Goal: Transaction & Acquisition: Book appointment/travel/reservation

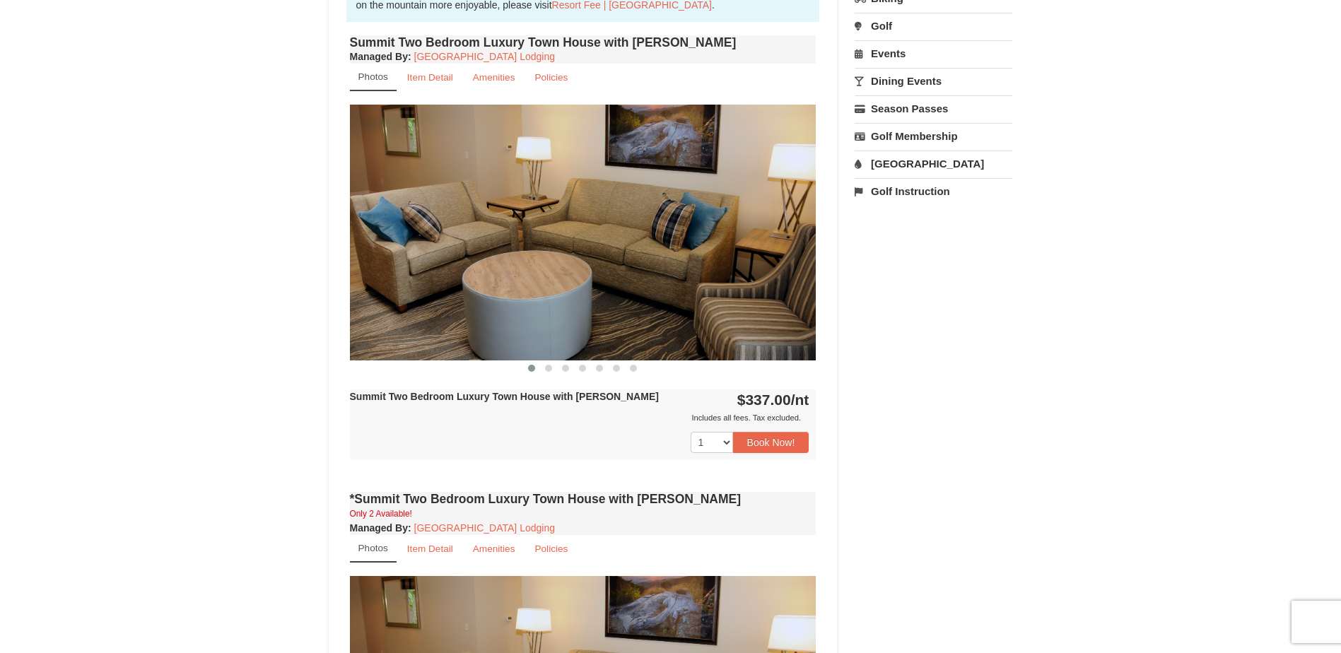
scroll to position [495, 0]
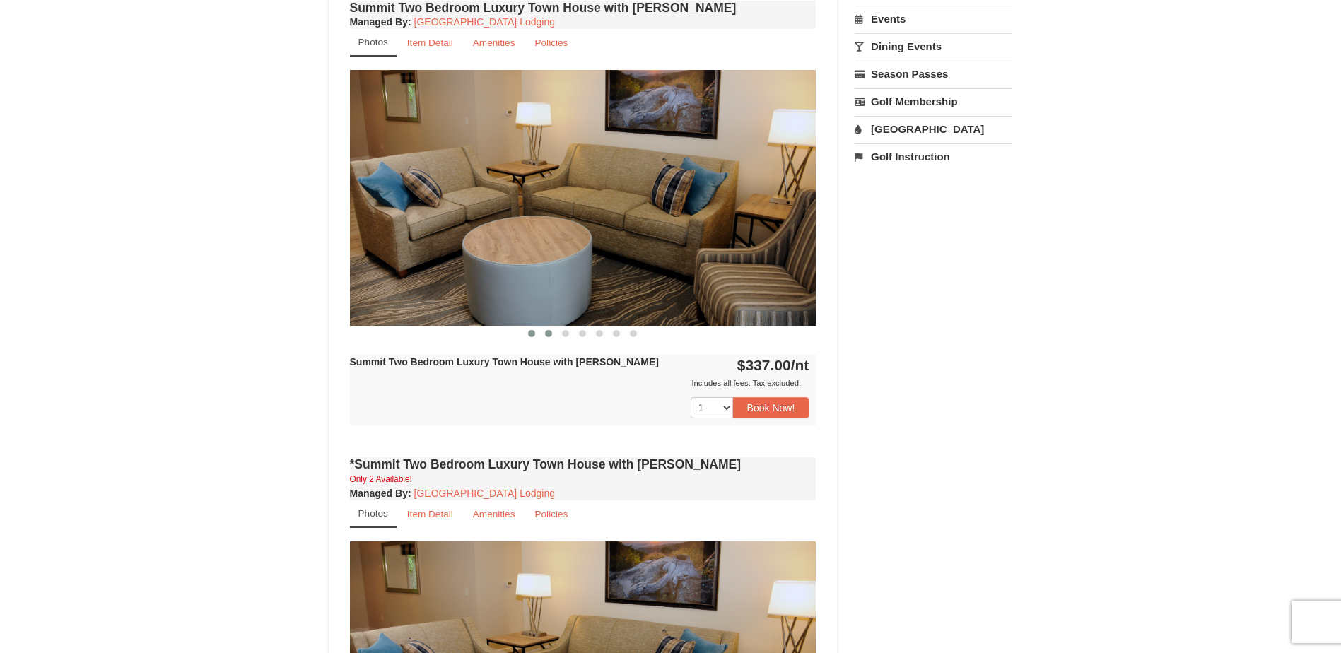
click at [556, 334] on button at bounding box center [548, 334] width 17 height 14
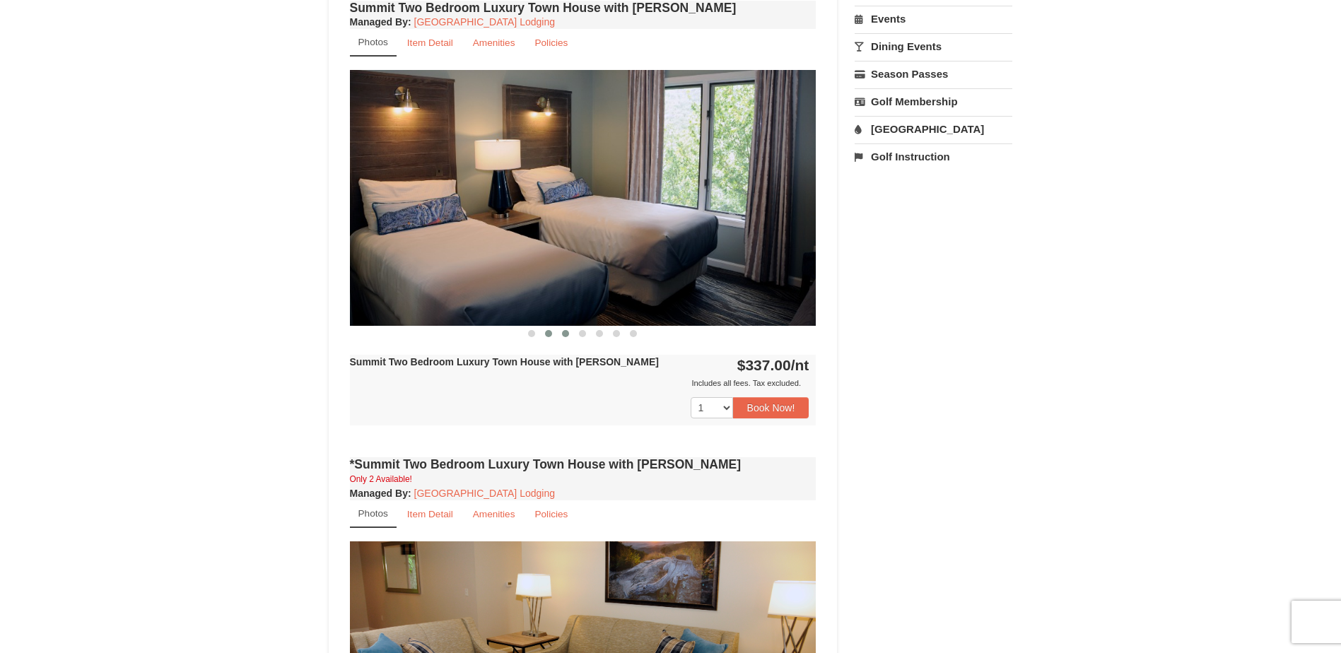
click at [570, 335] on button at bounding box center [565, 334] width 17 height 14
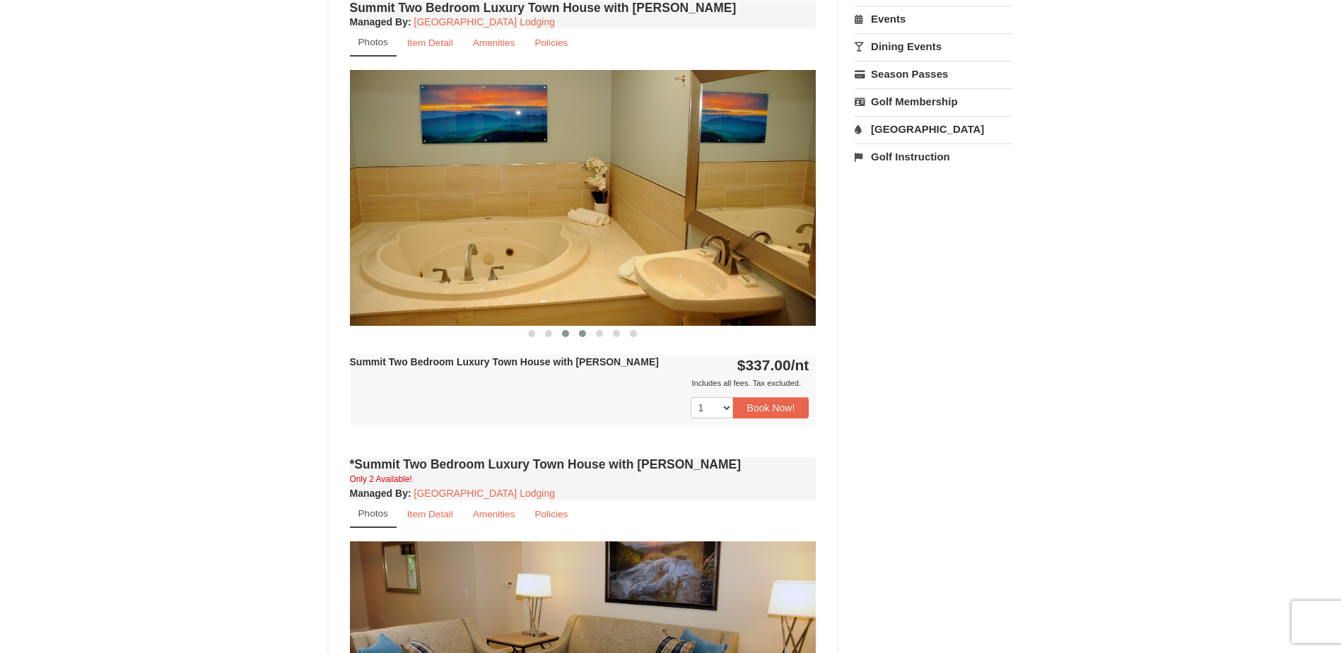
click at [585, 334] on span at bounding box center [582, 333] width 7 height 7
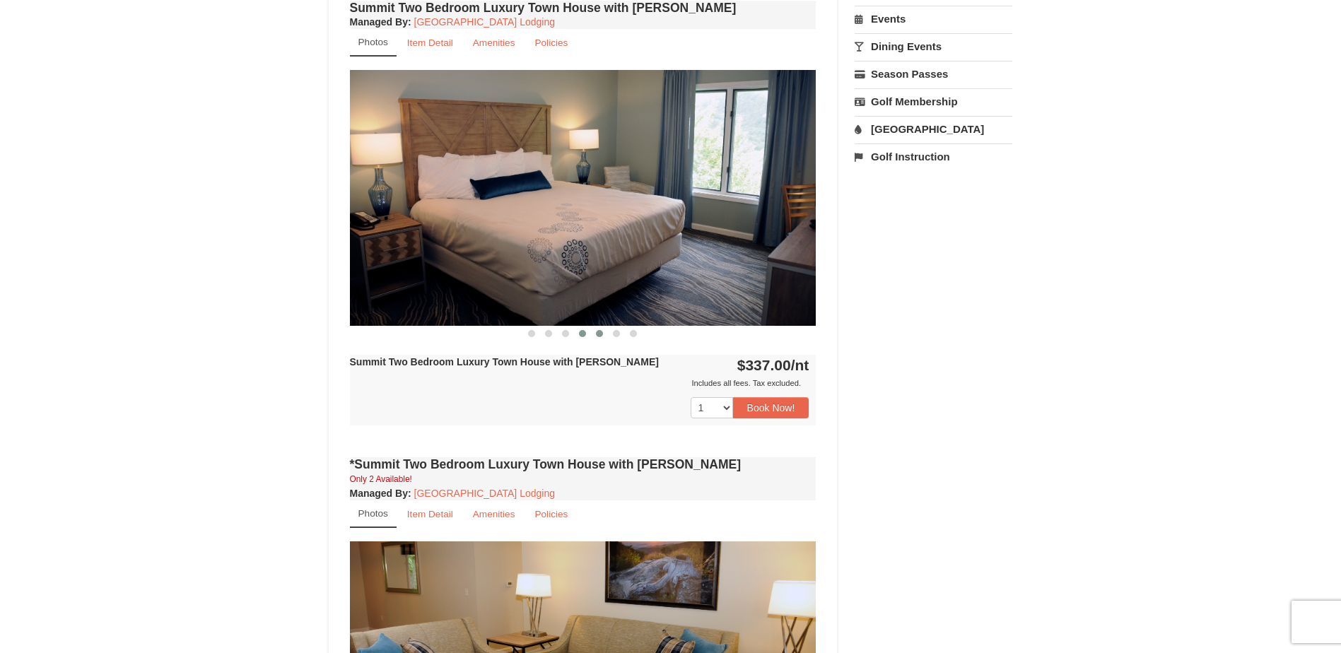
click at [595, 335] on button at bounding box center [599, 334] width 17 height 14
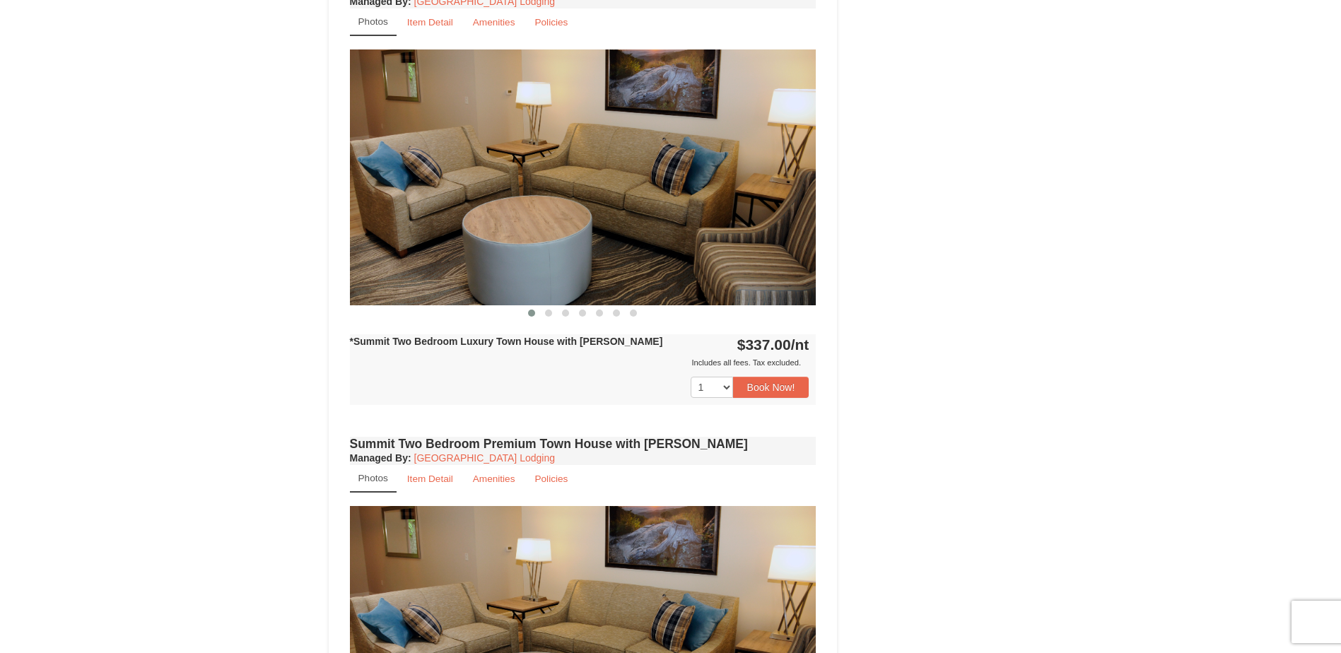
scroll to position [990, 0]
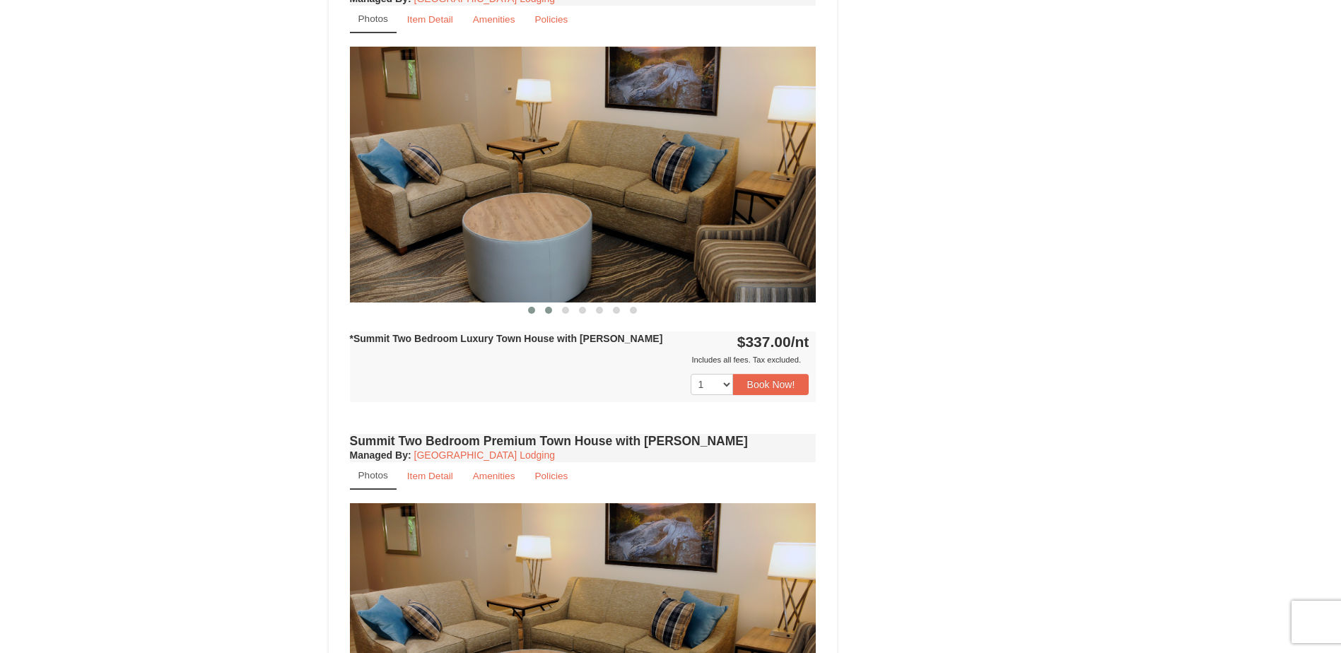
click at [547, 307] on span at bounding box center [548, 310] width 7 height 7
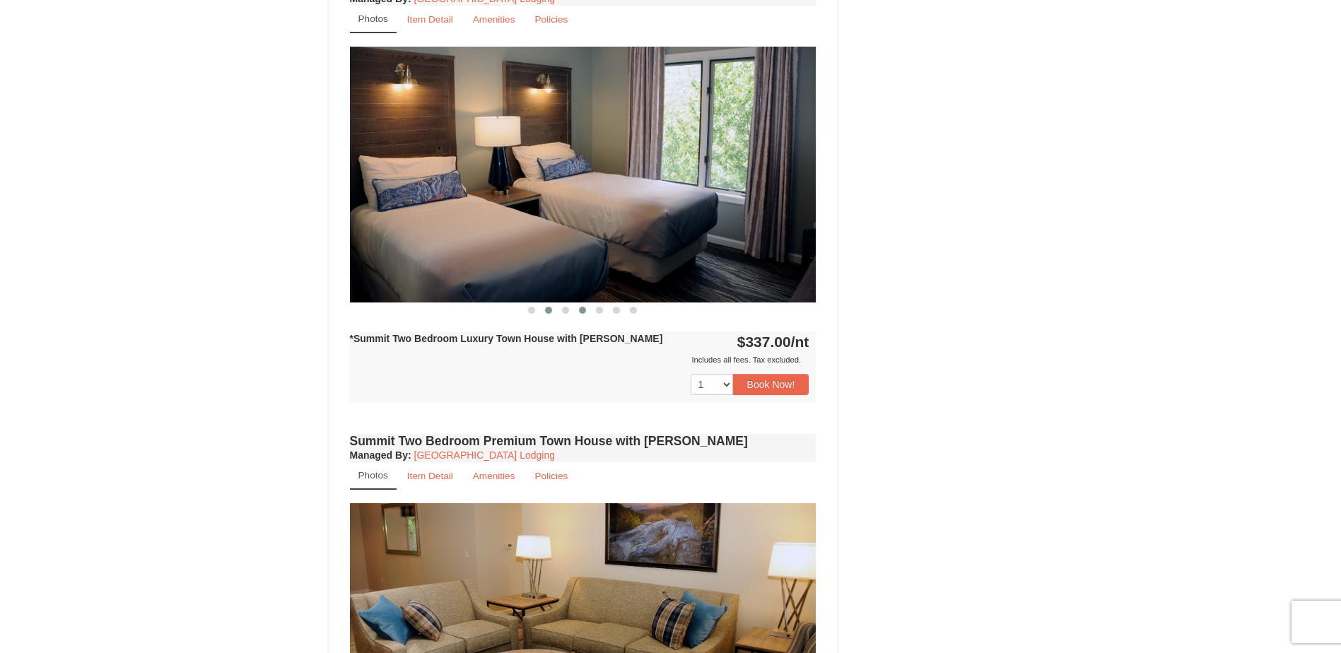
click at [571, 312] on button at bounding box center [565, 310] width 17 height 14
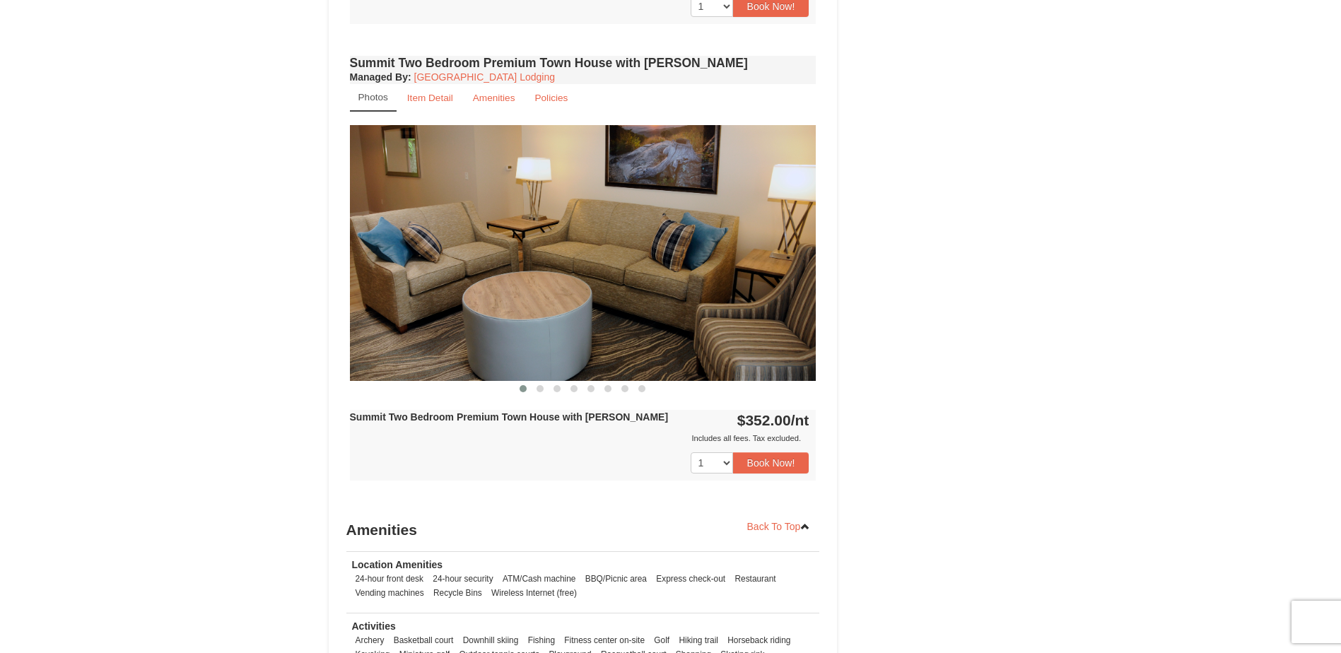
scroll to position [1343, 0]
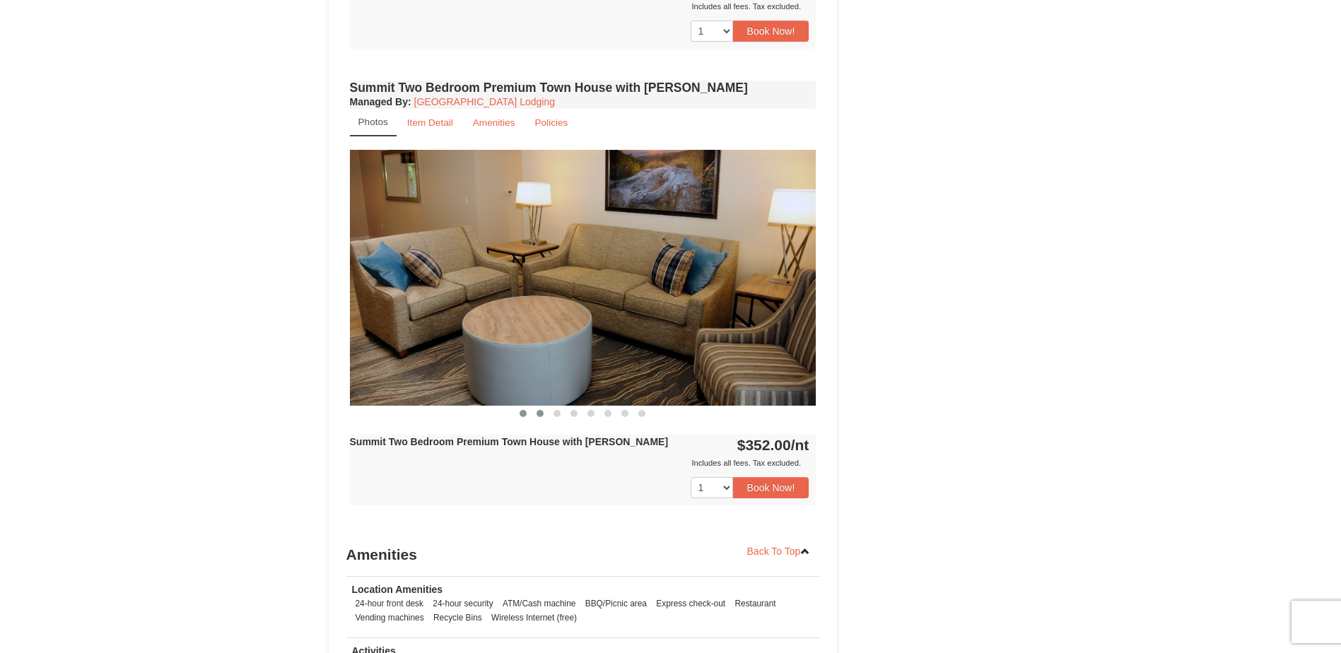
click at [540, 413] on span at bounding box center [540, 413] width 7 height 7
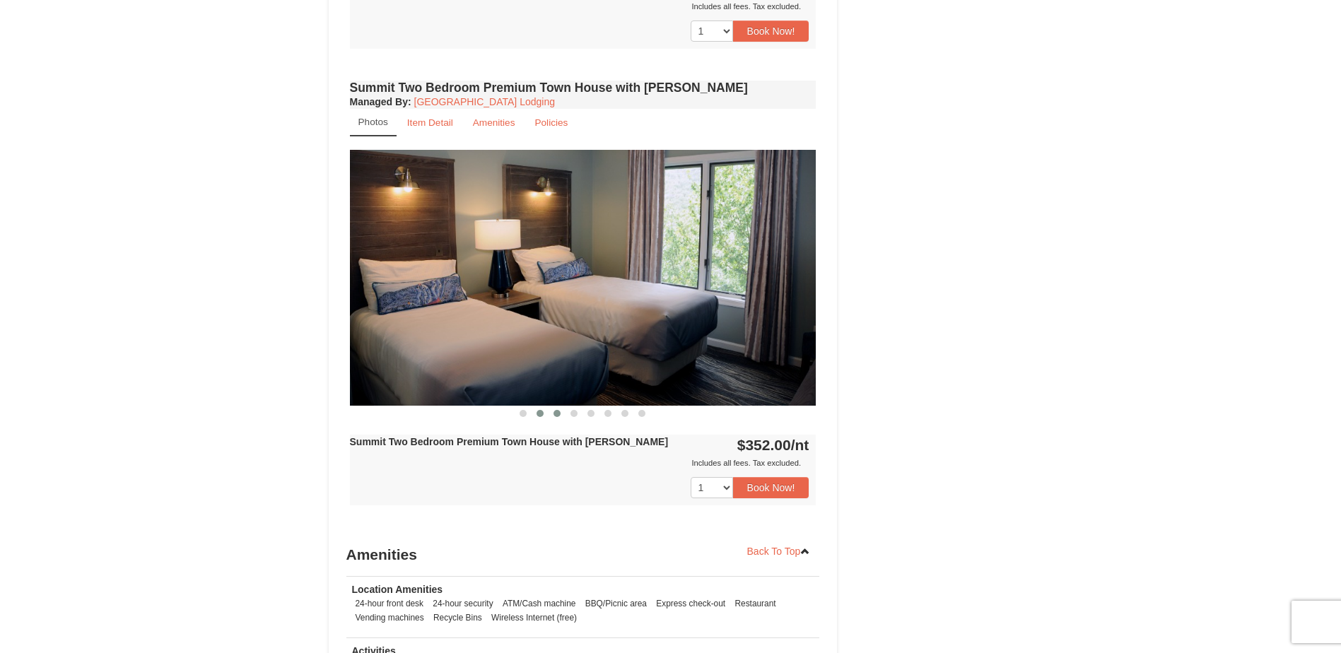
click at [555, 412] on span at bounding box center [557, 413] width 7 height 7
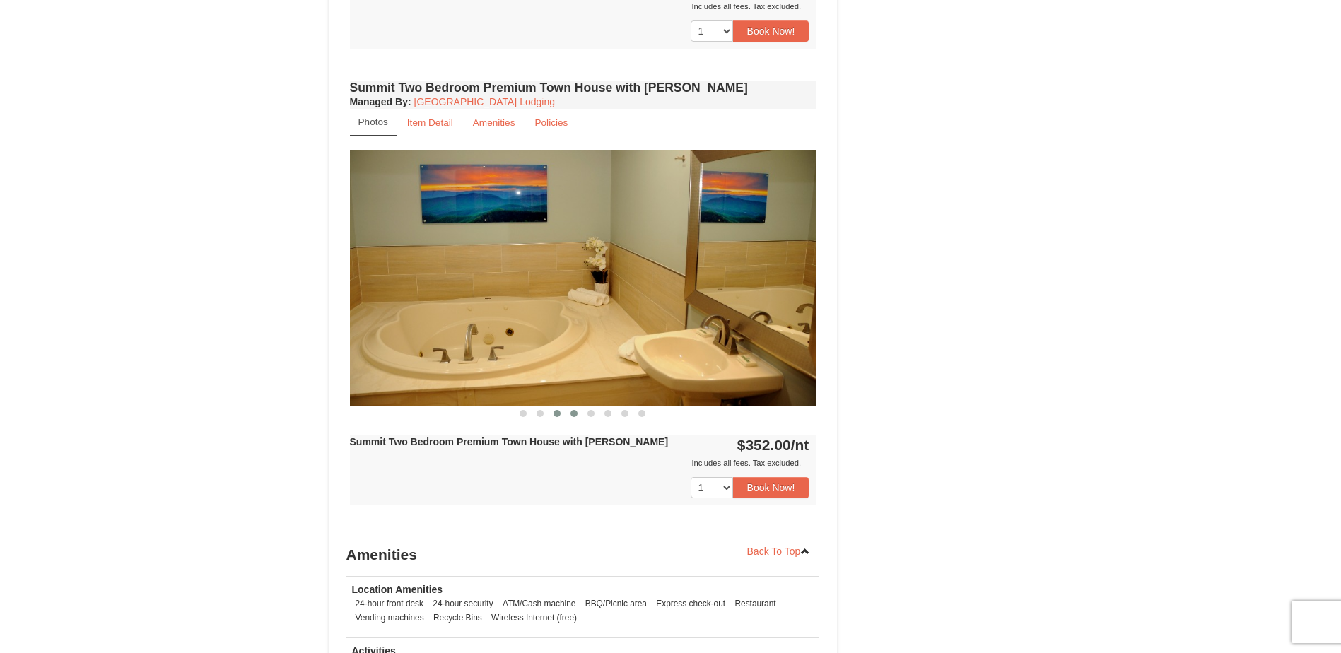
click at [569, 416] on button at bounding box center [574, 414] width 17 height 14
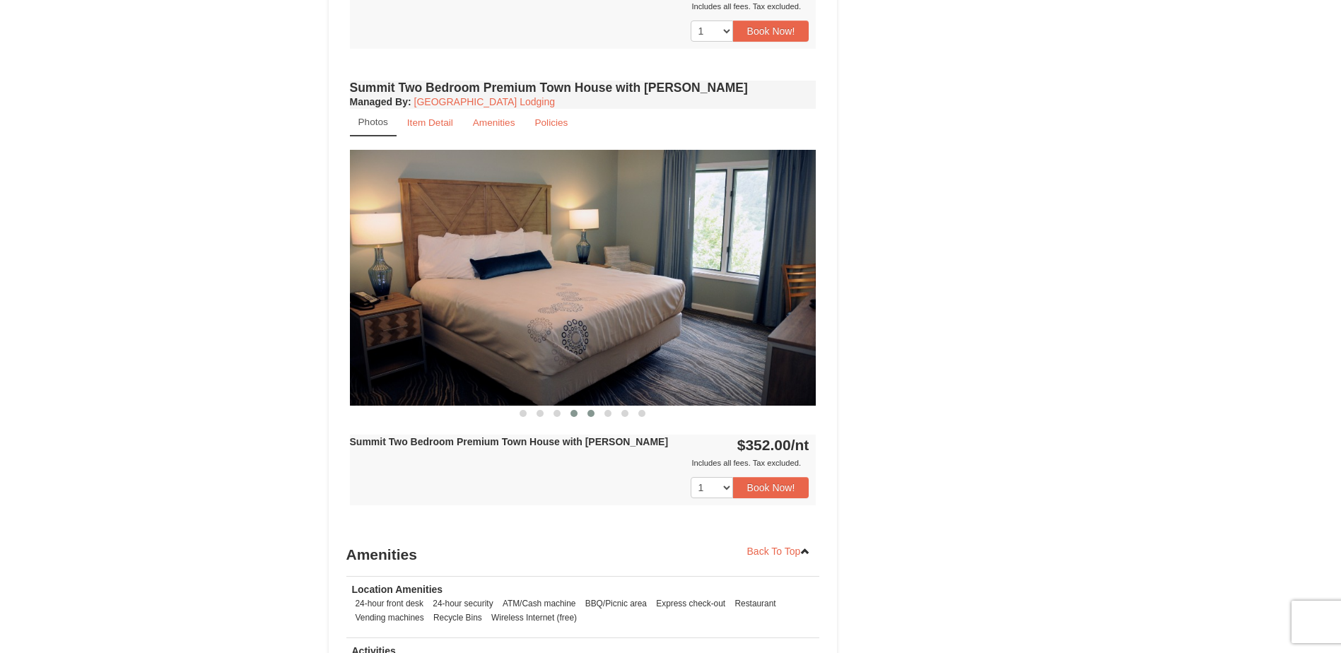
click at [585, 416] on button at bounding box center [591, 414] width 17 height 14
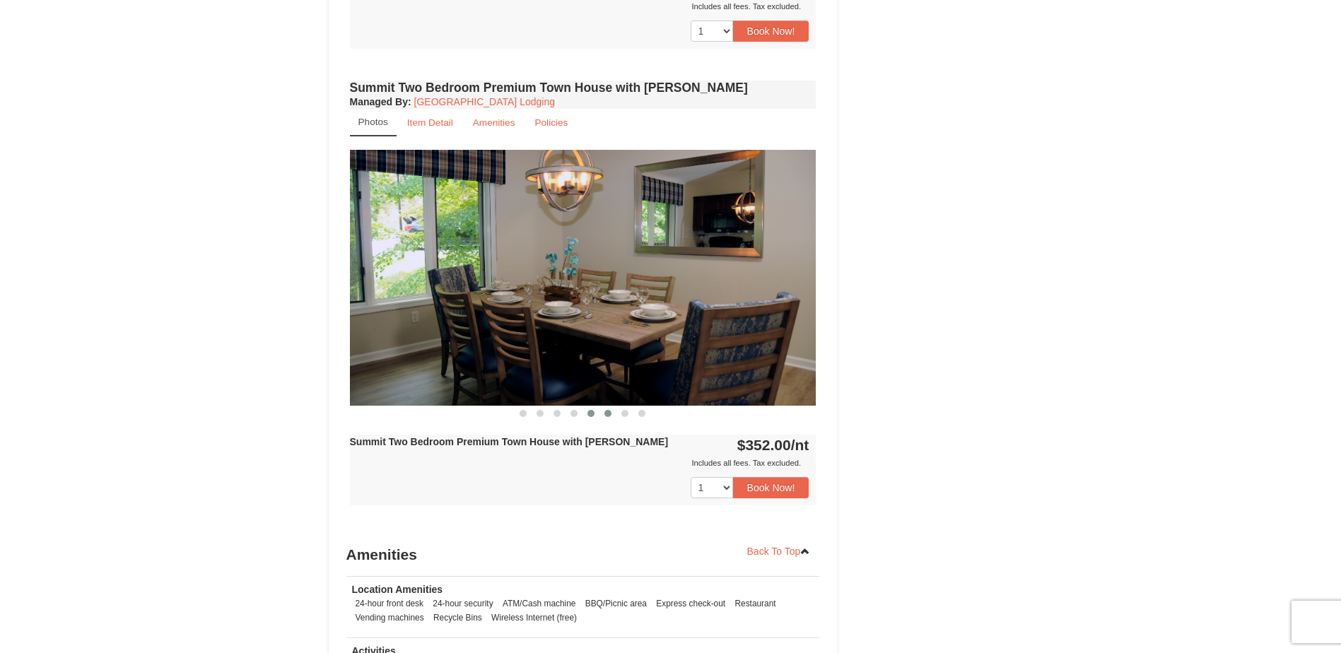
click at [610, 413] on span at bounding box center [608, 413] width 7 height 7
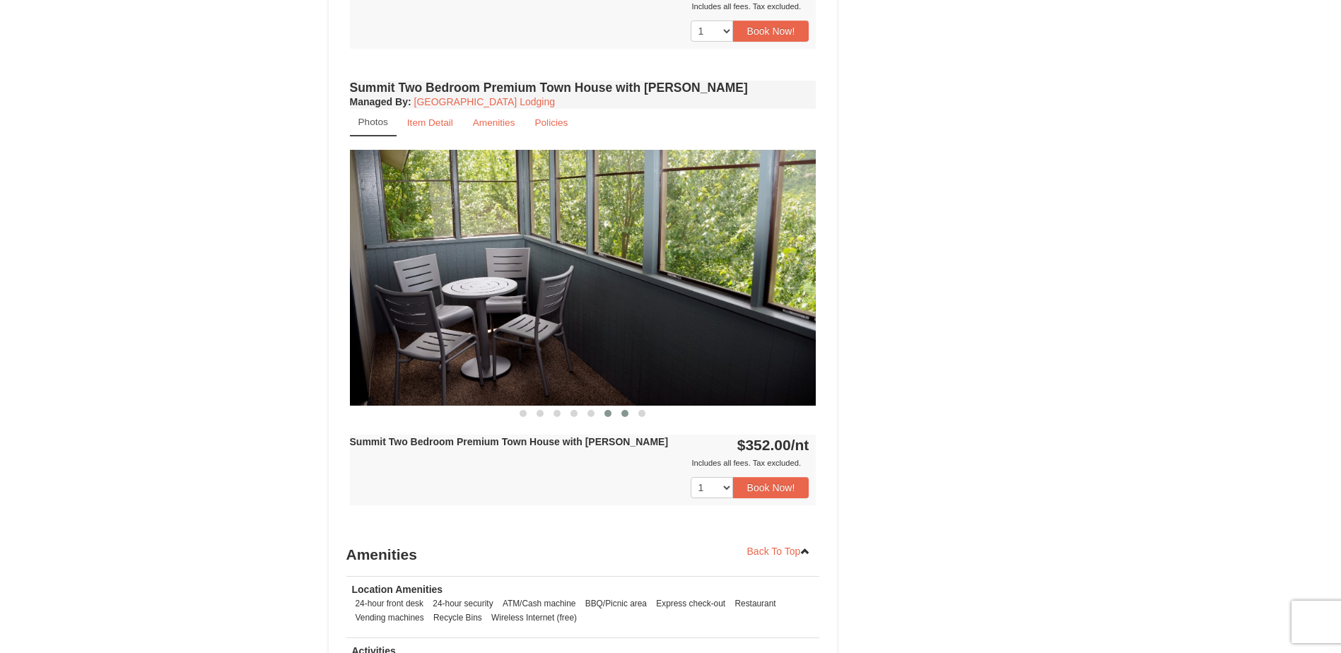
click at [621, 414] on button at bounding box center [625, 414] width 17 height 14
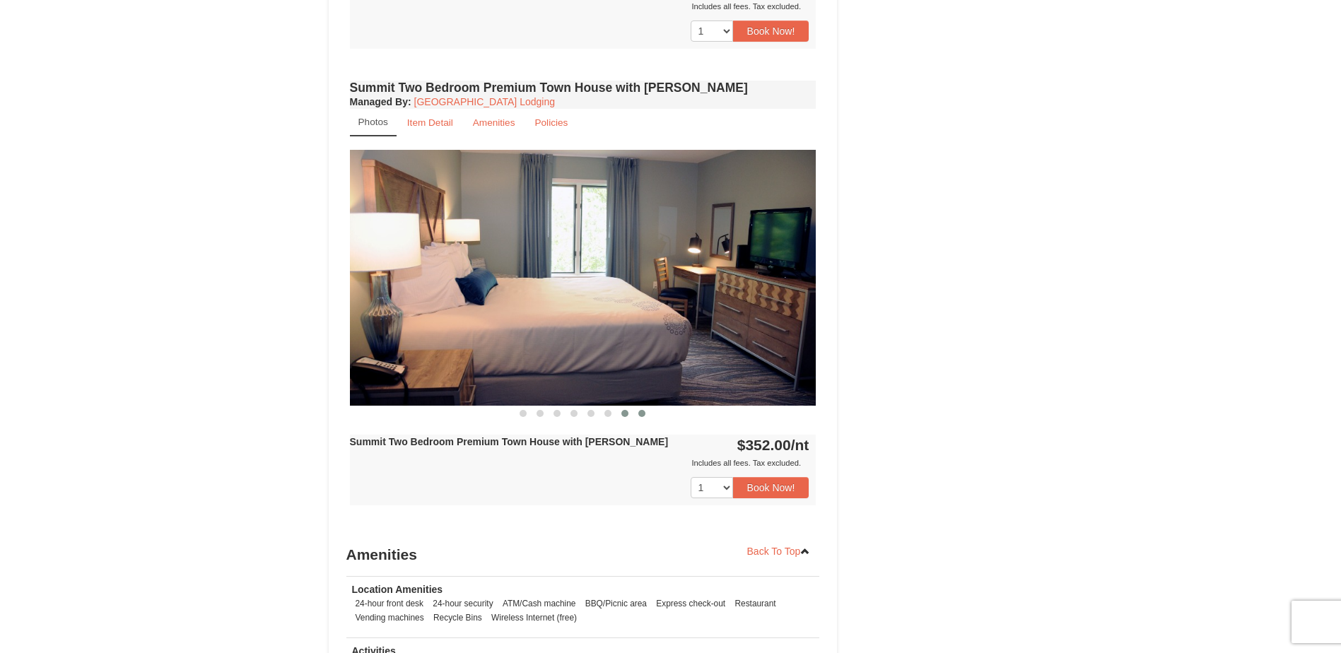
click at [637, 414] on button at bounding box center [641, 414] width 17 height 14
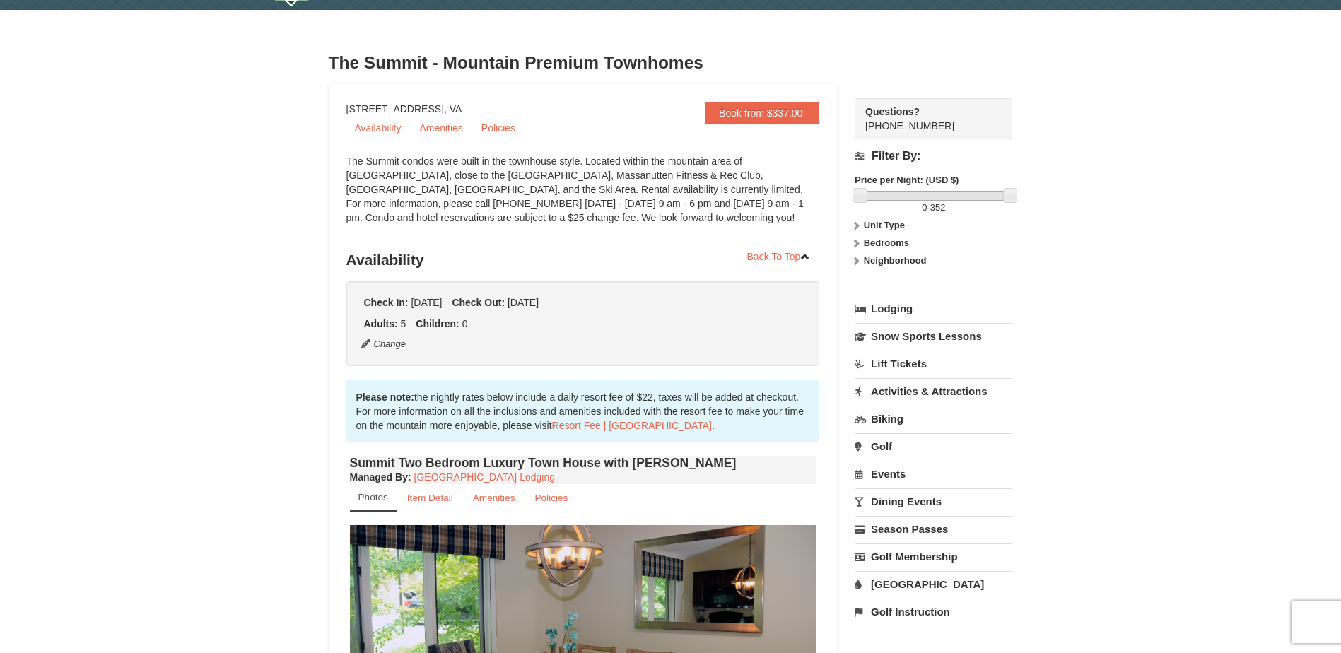
scroll to position [0, 0]
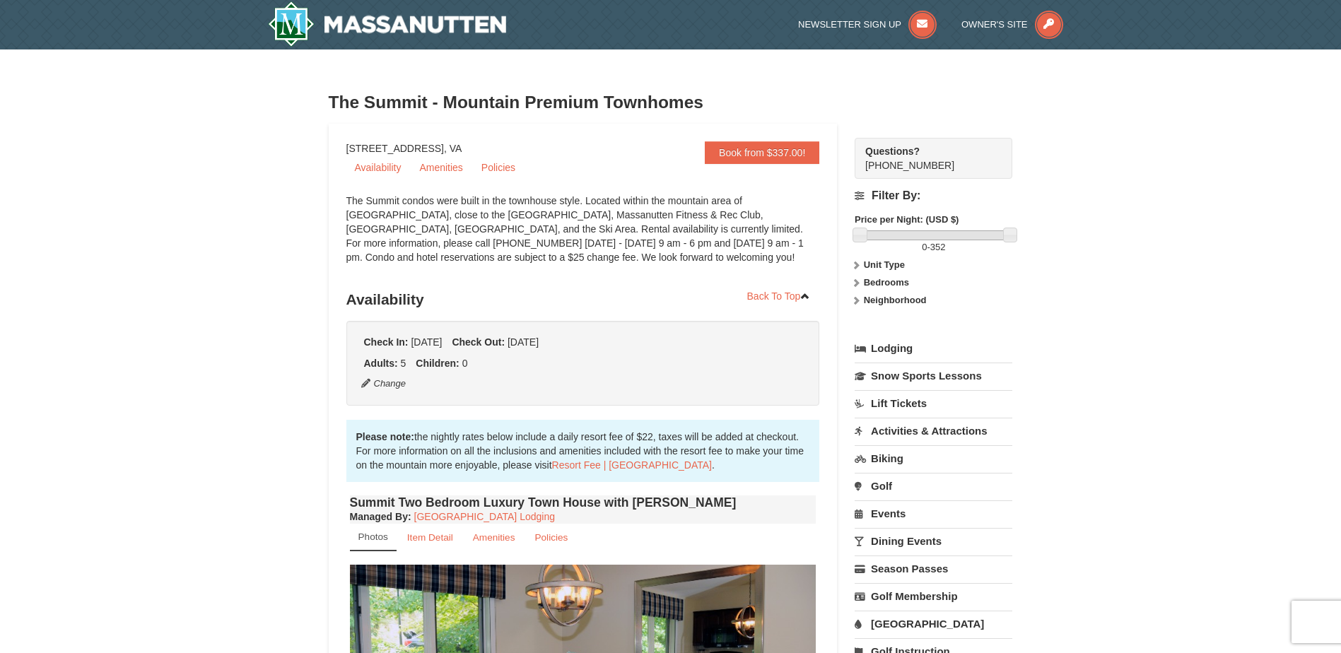
drag, startPoint x: 774, startPoint y: 342, endPoint x: 1145, endPoint y: 221, distance: 390.4
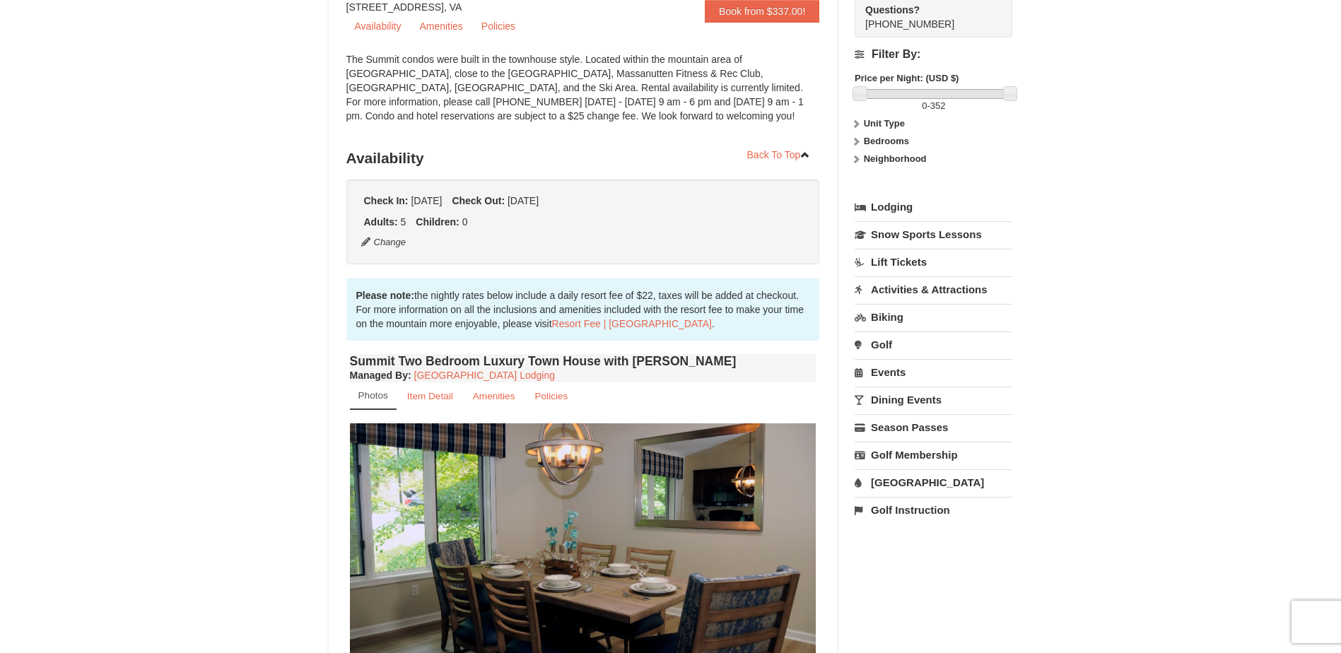
scroll to position [71, 0]
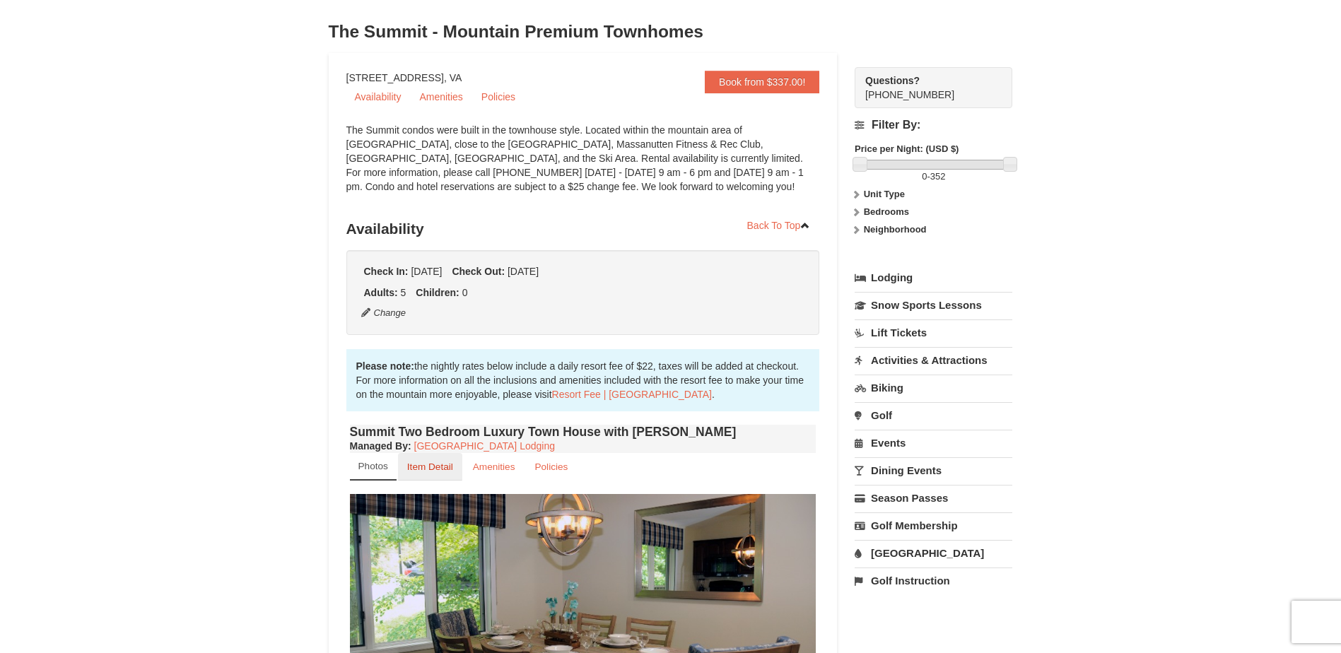
click at [443, 470] on small "Item Detail" at bounding box center [430, 467] width 46 height 11
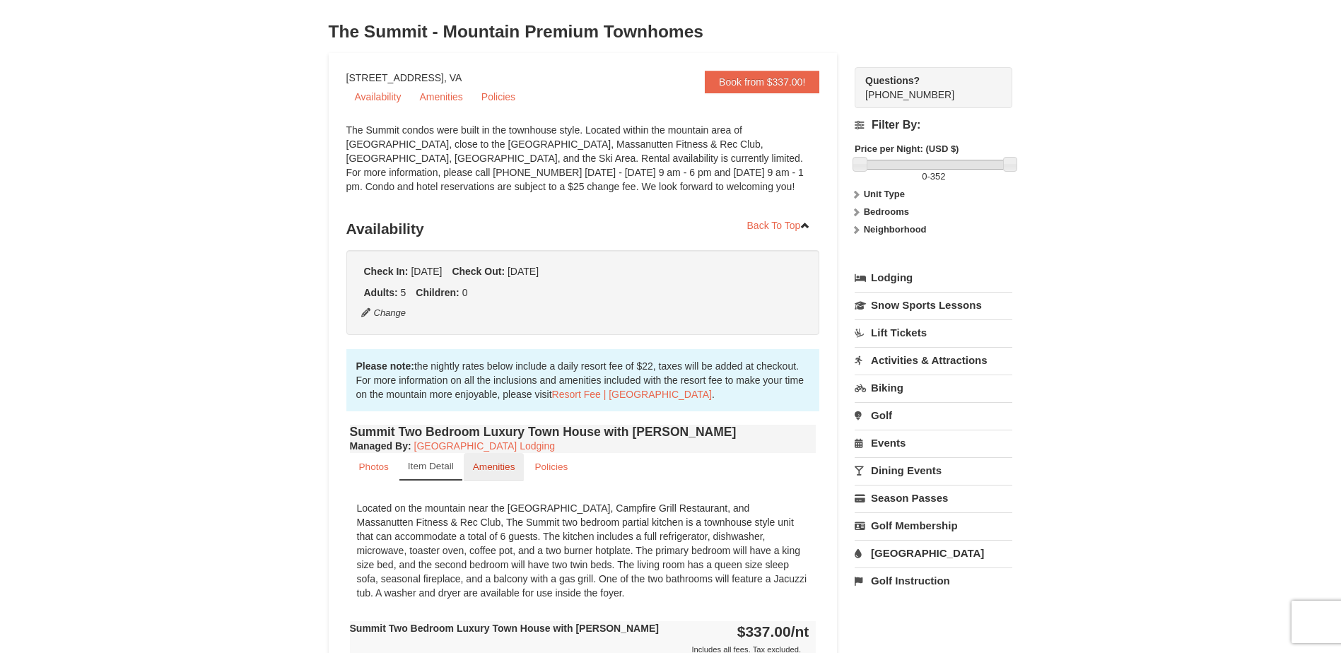
click at [486, 469] on small "Amenities" at bounding box center [494, 467] width 42 height 11
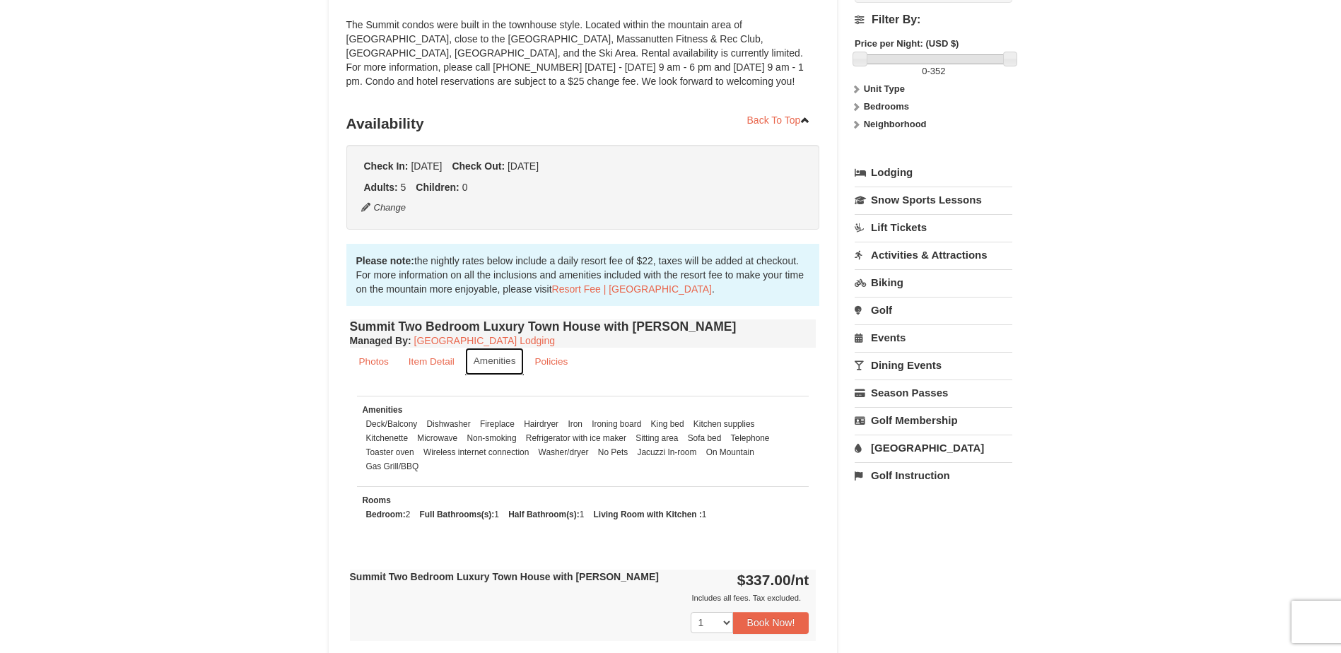
scroll to position [212, 0]
